Goal: Task Accomplishment & Management: Manage account settings

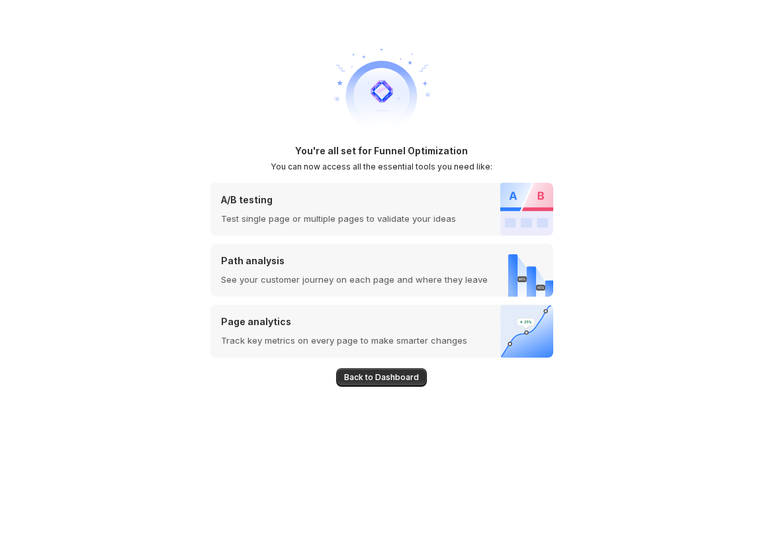
click at [408, 381] on span "Back to Dashboard" at bounding box center [381, 377] width 75 height 11
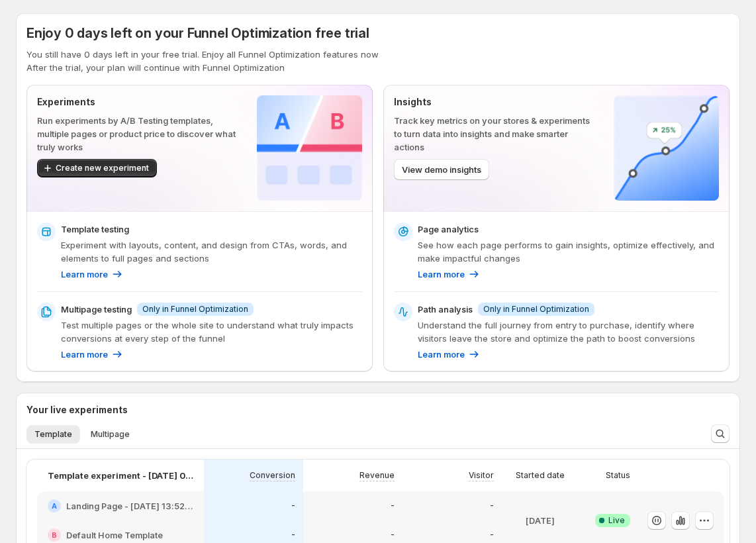
scroll to position [391, 0]
